Goal: Check status

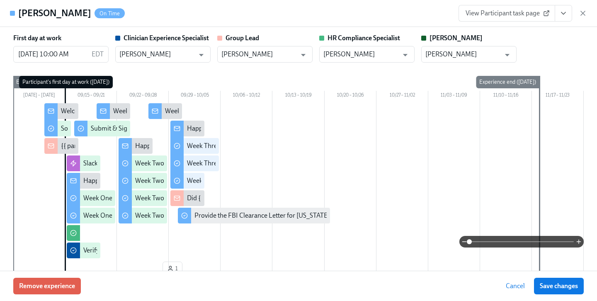
scroll to position [648, 0]
